Goal: Task Accomplishment & Management: Use online tool/utility

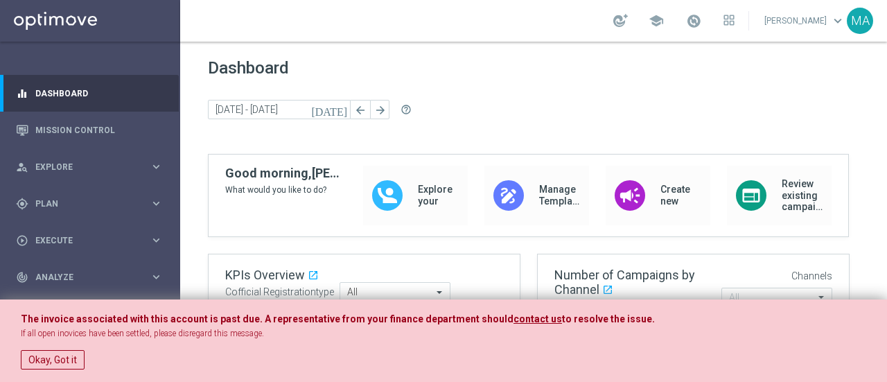
click at [55, 347] on div "Okay, Got it" at bounding box center [53, 356] width 64 height 26
click at [54, 353] on button "Okay, Got it" at bounding box center [53, 359] width 64 height 19
